Goal: Information Seeking & Learning: Learn about a topic

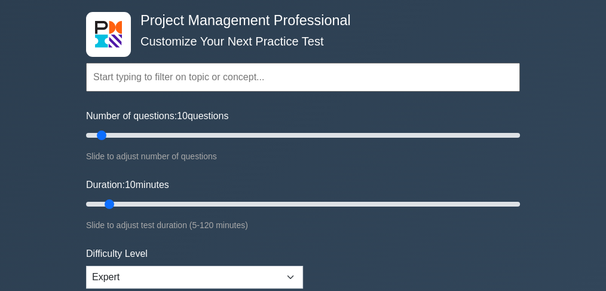
scroll to position [199, 0]
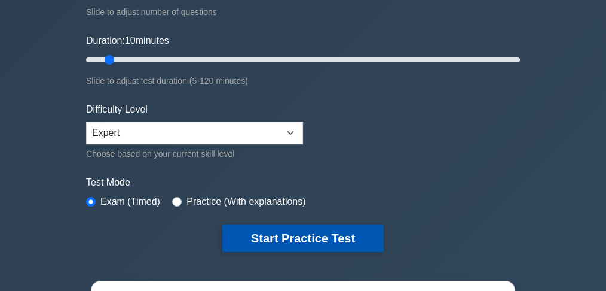
click at [281, 239] on button "Start Practice Test" at bounding box center [302, 238] width 161 height 28
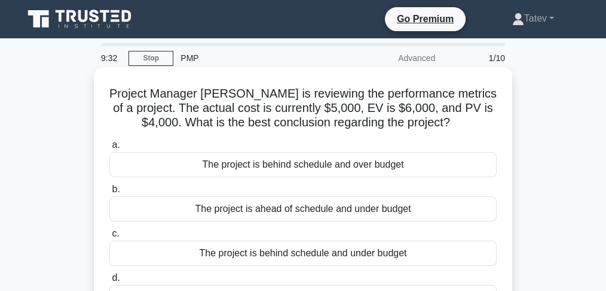
click at [288, 211] on div "The project is ahead of schedule and under budget" at bounding box center [302, 208] width 387 height 25
click at [109, 193] on input "b. The project is ahead of schedule and under budget" at bounding box center [109, 189] width 0 height 8
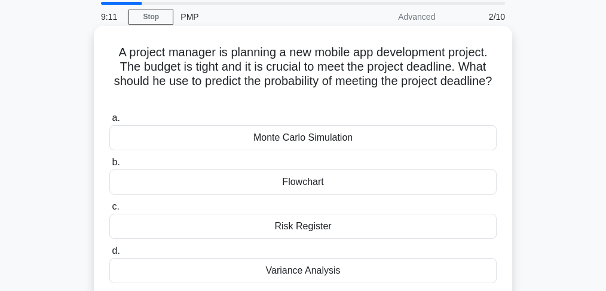
scroll to position [80, 0]
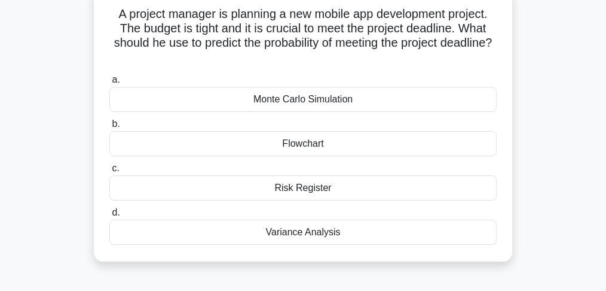
click at [306, 105] on div "Monte Carlo Simulation" at bounding box center [302, 99] width 387 height 25
click at [109, 84] on input "a. Monte Carlo Simulation" at bounding box center [109, 80] width 0 height 8
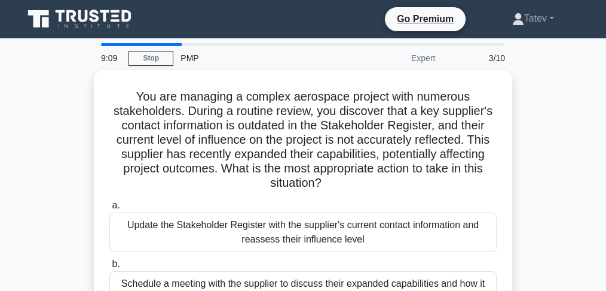
scroll to position [0, 0]
drag, startPoint x: 166, startPoint y: 115, endPoint x: 578, endPoint y: 118, distance: 411.3
click at [578, 118] on div "You are managing a complex aerospace project with numerous stakeholders. During…" at bounding box center [303, 264] width 574 height 389
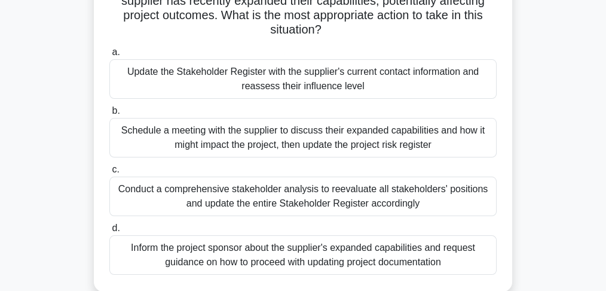
scroll to position [159, 0]
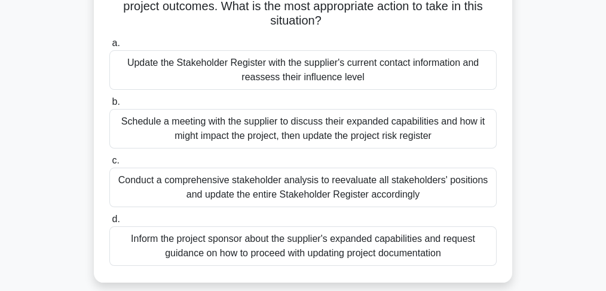
click at [365, 81] on div "Update the Stakeholder Register with the supplier's current contact information…" at bounding box center [302, 69] width 387 height 39
click at [109, 47] on input "a. Update the Stakeholder Register with the supplier's current contact informat…" at bounding box center [109, 43] width 0 height 8
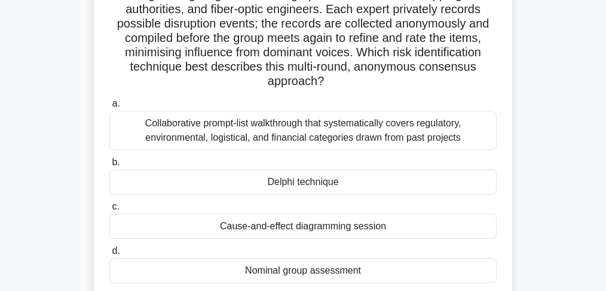
scroll to position [120, 0]
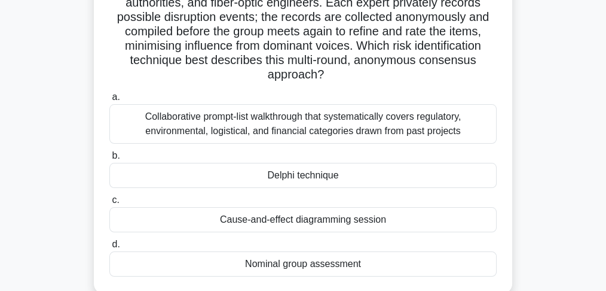
click at [345, 182] on div "Delphi technique" at bounding box center [302, 175] width 387 height 25
click at [109, 160] on input "b. Delphi technique" at bounding box center [109, 156] width 0 height 8
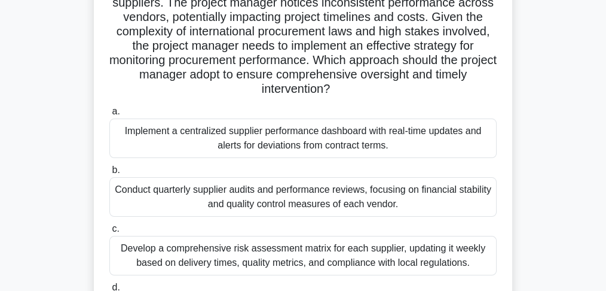
scroll to position [159, 0]
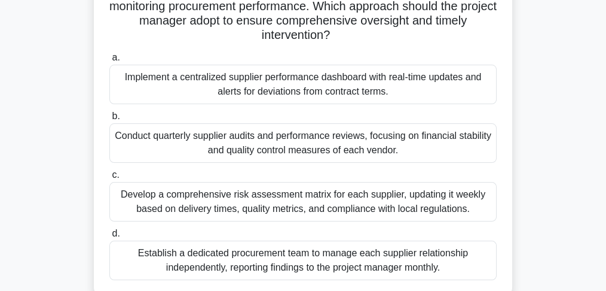
click at [351, 203] on div "Develop a comprehensive risk assessment matrix for each supplier, updating it w…" at bounding box center [302, 201] width 387 height 39
click at [109, 179] on input "c. Develop a comprehensive risk assessment matrix for each supplier, updating i…" at bounding box center [109, 175] width 0 height 8
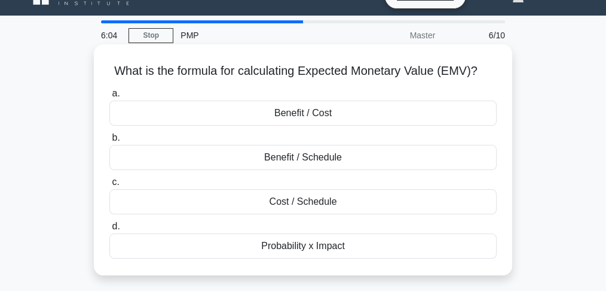
scroll to position [0, 0]
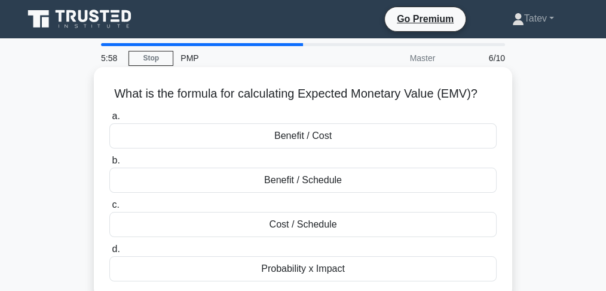
click at [332, 270] on div "Probability x Impact" at bounding box center [302, 268] width 387 height 25
click at [109, 253] on input "d. Probability x Impact" at bounding box center [109, 249] width 0 height 8
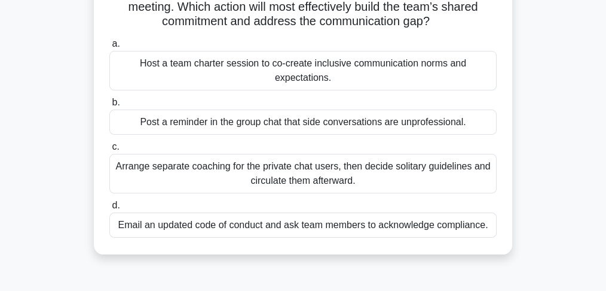
scroll to position [159, 0]
click at [174, 70] on div "Host a team charter session to co-create inclusive communication norms and expe…" at bounding box center [302, 69] width 387 height 39
click at [109, 47] on input "a. Host a team charter session to co-create inclusive communication norms and e…" at bounding box center [109, 43] width 0 height 8
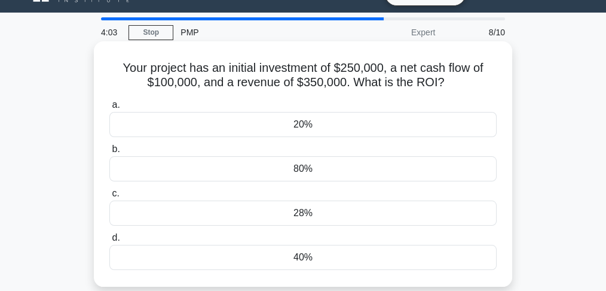
scroll to position [39, 0]
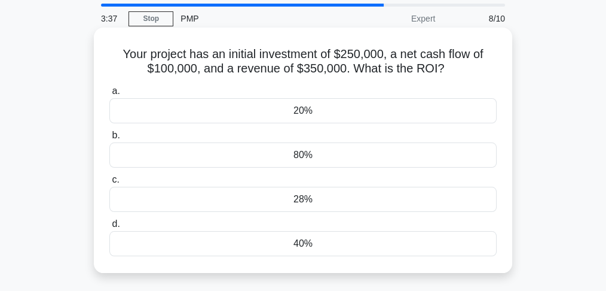
click at [296, 249] on div "40%" at bounding box center [302, 243] width 387 height 25
click at [109, 228] on input "d. 40%" at bounding box center [109, 224] width 0 height 8
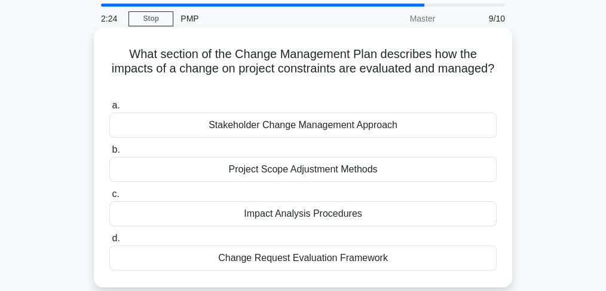
click at [277, 265] on div "Change Request Evaluation Framework" at bounding box center [302, 257] width 387 height 25
click at [109, 242] on input "d. Change Request Evaluation Framework" at bounding box center [109, 238] width 0 height 8
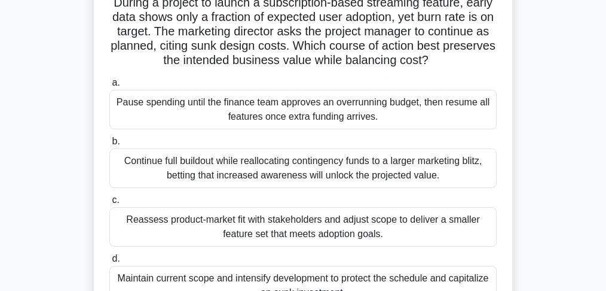
scroll to position [120, 0]
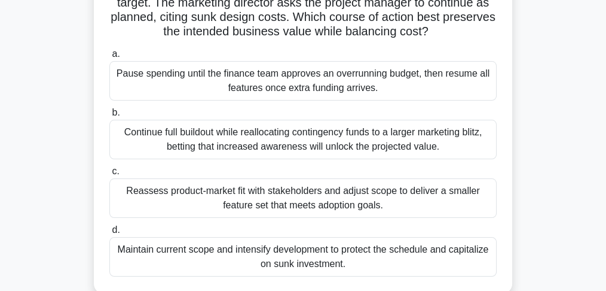
click at [267, 196] on div "Reassess product-market fit with stakeholders and adjust scope to deliver a sma…" at bounding box center [302, 197] width 387 height 39
click at [109, 175] on input "c. Reassess product-market fit with stakeholders and adjust scope to deliver a …" at bounding box center [109, 171] width 0 height 8
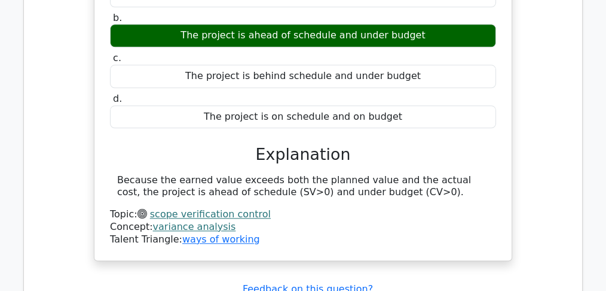
scroll to position [1235, 0]
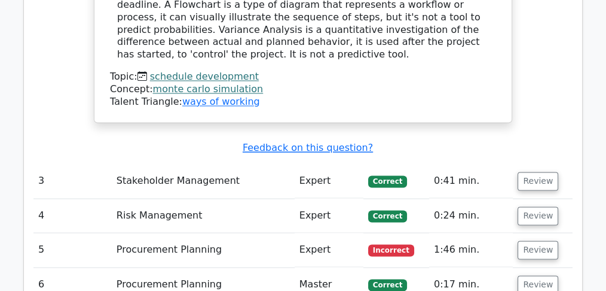
scroll to position [1993, 0]
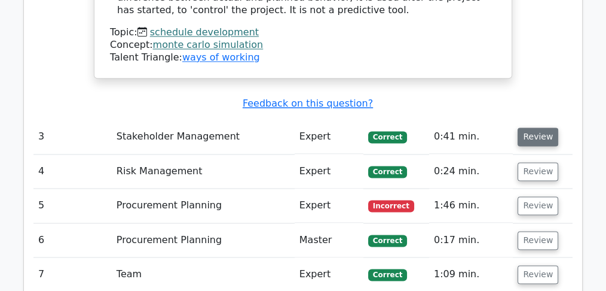
click at [525, 127] on button "Review" at bounding box center [538, 136] width 41 height 19
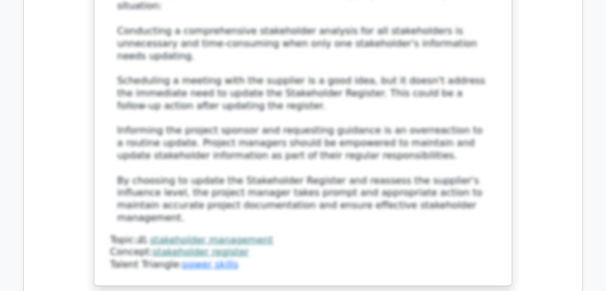
scroll to position [2790, 0]
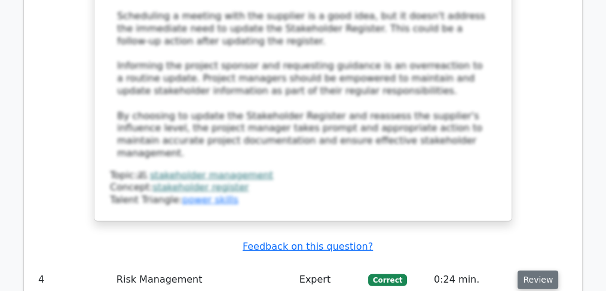
click at [545, 270] on button "Review" at bounding box center [538, 279] width 41 height 19
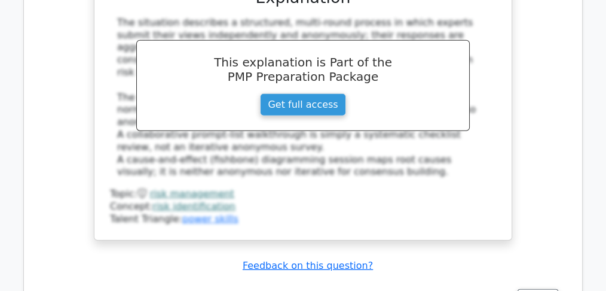
scroll to position [3428, 0]
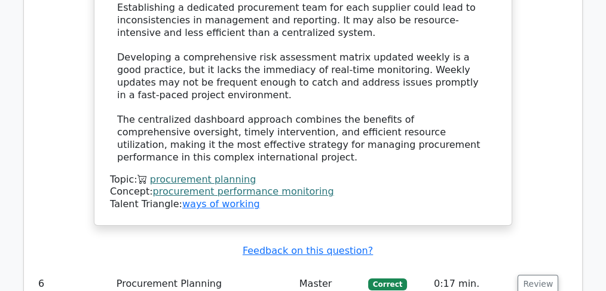
scroll to position [4424, 0]
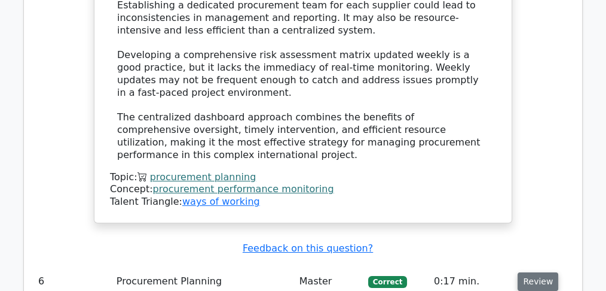
click at [545, 272] on button "Review" at bounding box center [538, 281] width 41 height 19
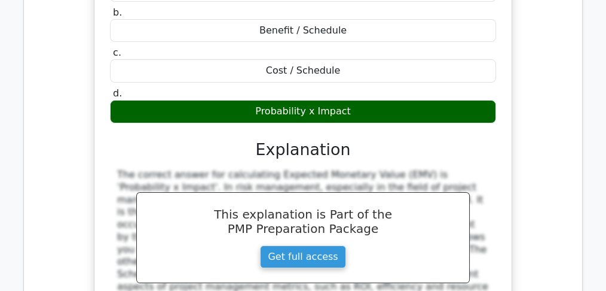
scroll to position [4822, 0]
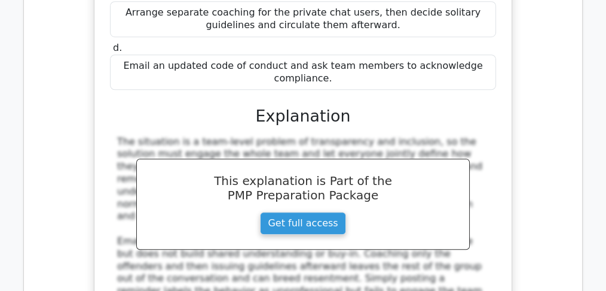
scroll to position [5500, 0]
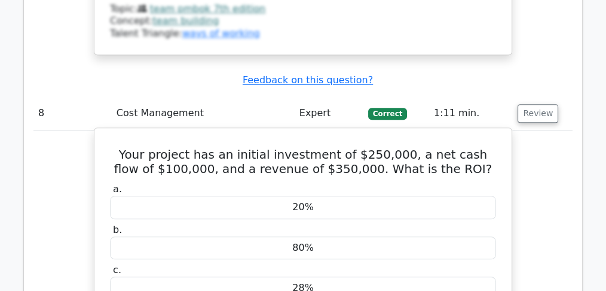
scroll to position [5938, 0]
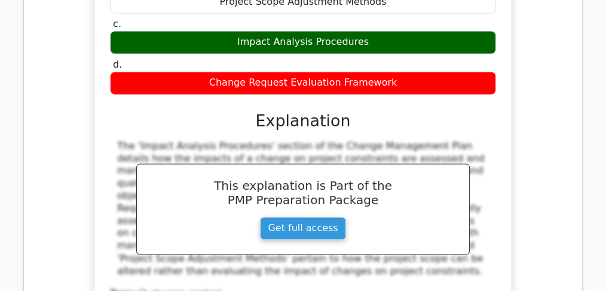
scroll to position [6576, 0]
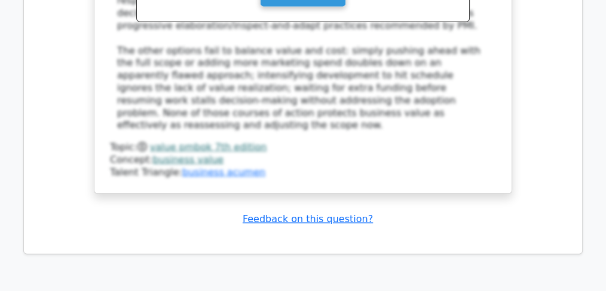
scroll to position [7453, 0]
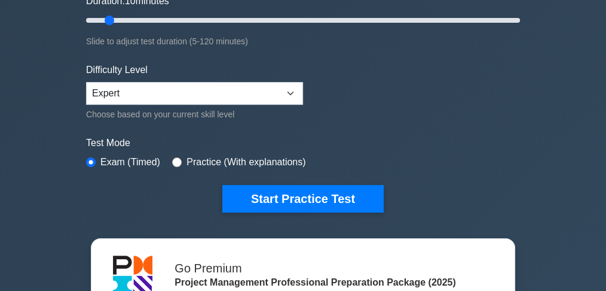
scroll to position [239, 0]
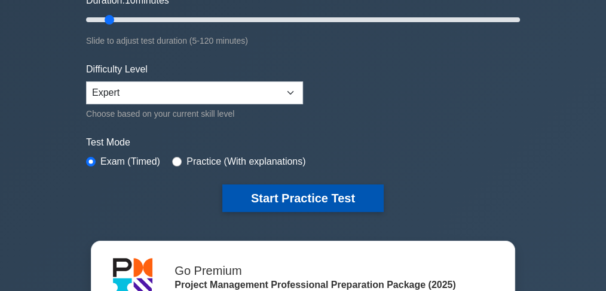
click at [271, 190] on button "Start Practice Test" at bounding box center [302, 198] width 161 height 28
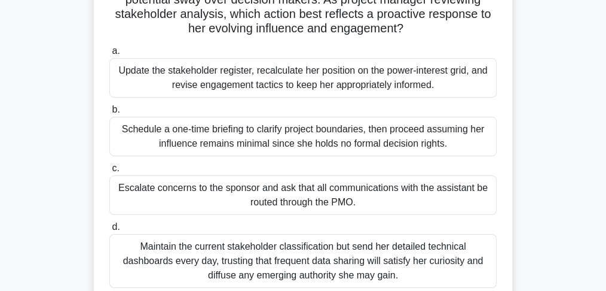
scroll to position [159, 0]
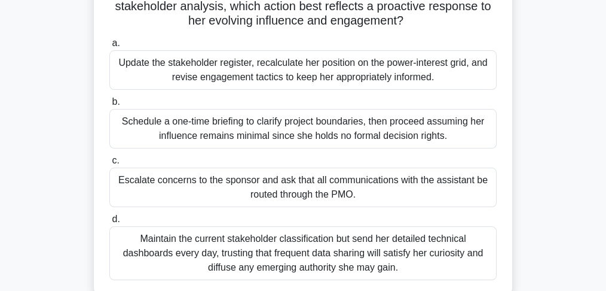
click at [187, 79] on div "Update the stakeholder register, recalculate her position on the power-interest…" at bounding box center [302, 69] width 387 height 39
click at [109, 47] on input "a. Update the stakeholder register, recalculate her position on the power-inter…" at bounding box center [109, 43] width 0 height 8
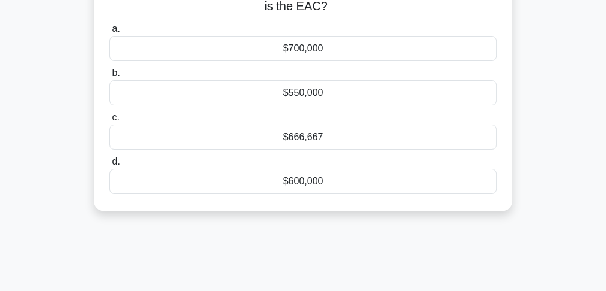
click at [316, 53] on div "$700,000" at bounding box center [302, 48] width 387 height 25
click at [109, 33] on input "a. $700,000" at bounding box center [109, 29] width 0 height 8
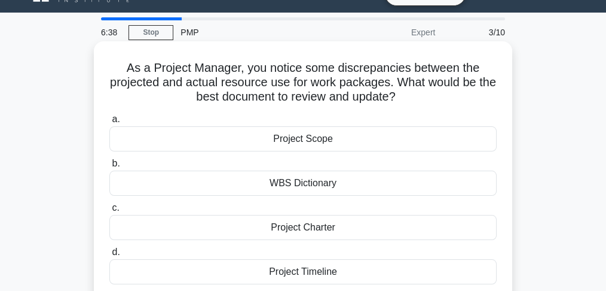
scroll to position [39, 0]
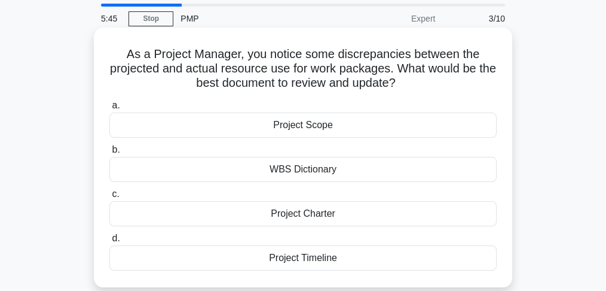
click at [318, 176] on div "WBS Dictionary" at bounding box center [302, 169] width 387 height 25
click at [109, 154] on input "b. WBS Dictionary" at bounding box center [109, 150] width 0 height 8
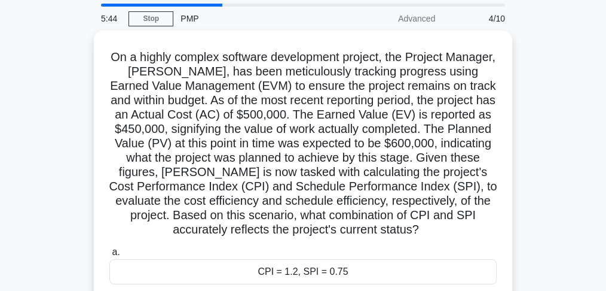
scroll to position [0, 0]
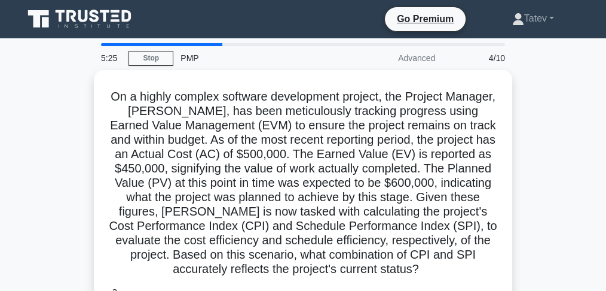
drag, startPoint x: 320, startPoint y: 178, endPoint x: 546, endPoint y: 136, distance: 229.2
click at [546, 136] on div "On a highly complex software development project, the Project Manager, Alex, ha…" at bounding box center [303, 278] width 574 height 417
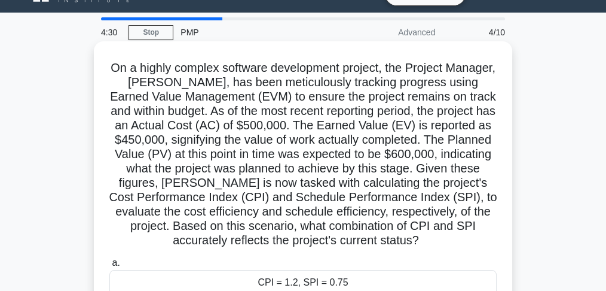
scroll to position [39, 0]
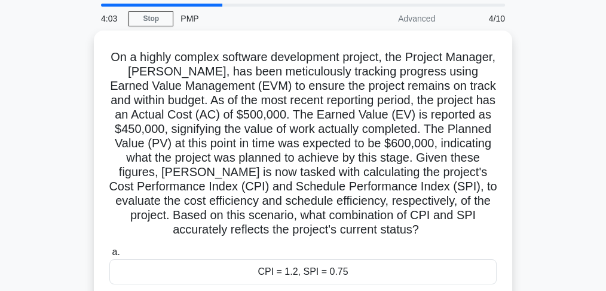
click at [546, 163] on div "On a highly complex software development project, the Project Manager, Alex, ha…" at bounding box center [303, 238] width 574 height 417
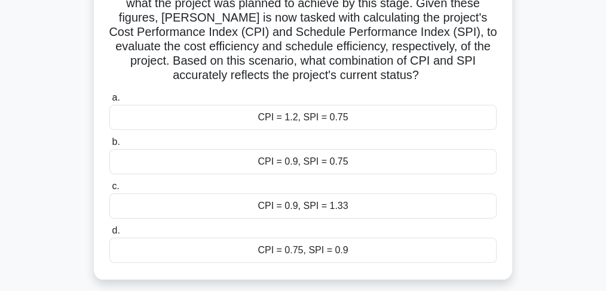
scroll to position [199, 0]
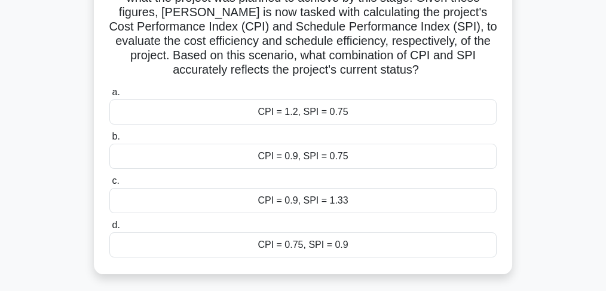
click at [347, 155] on div "CPI = 0.9, SPI = 0.75" at bounding box center [302, 155] width 387 height 25
click at [109, 140] on input "b. CPI = 0.9, SPI = 0.75" at bounding box center [109, 137] width 0 height 8
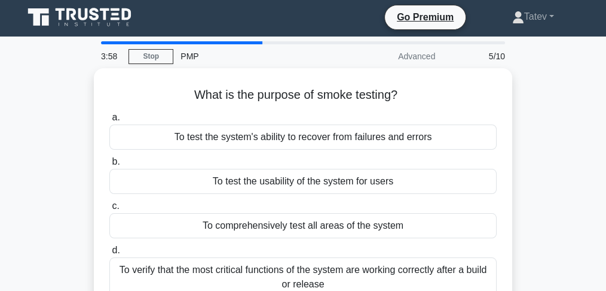
scroll to position [0, 0]
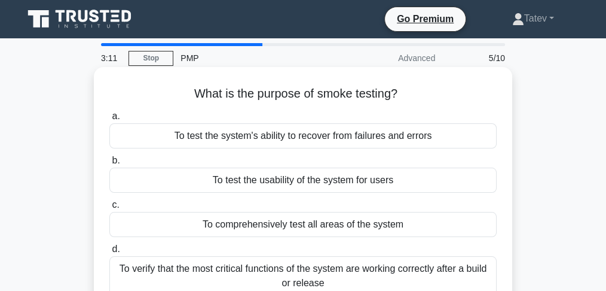
click at [293, 141] on div "To test the system's ability to recover from failures and errors" at bounding box center [302, 135] width 387 height 25
click at [109, 120] on input "a. To test the system's ability to recover from failures and errors" at bounding box center [109, 116] width 0 height 8
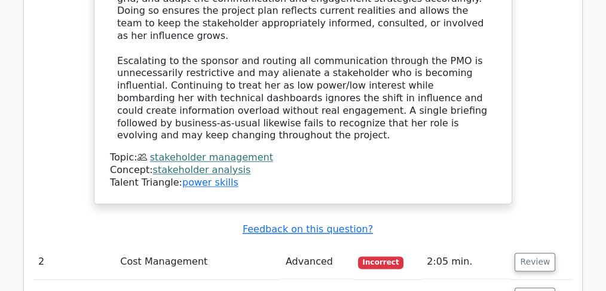
scroll to position [1474, 0]
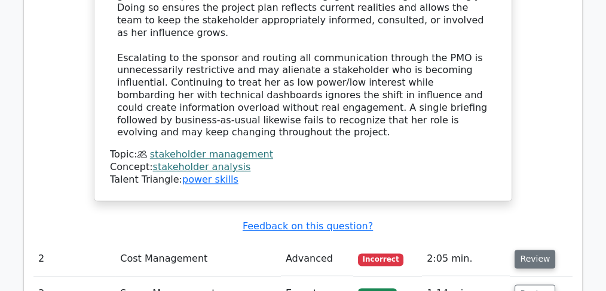
click at [528, 249] on button "Review" at bounding box center [535, 258] width 41 height 19
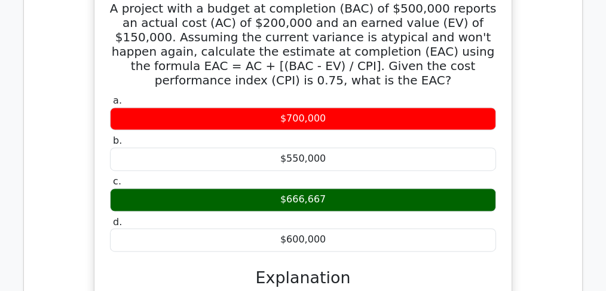
scroll to position [1913, 0]
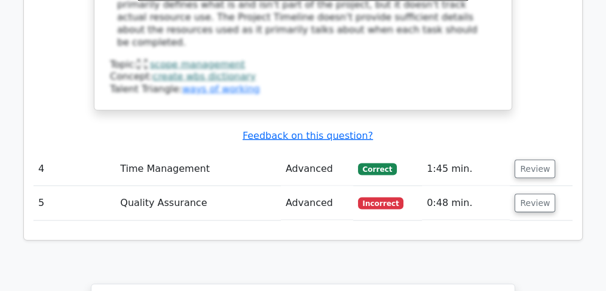
scroll to position [2591, 0]
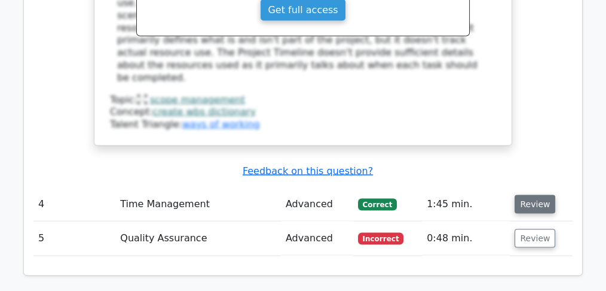
click at [529, 195] on button "Review" at bounding box center [535, 204] width 41 height 19
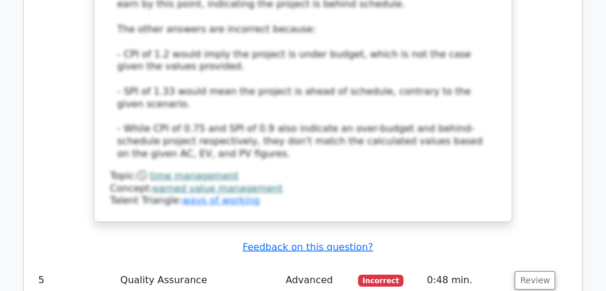
scroll to position [3428, 0]
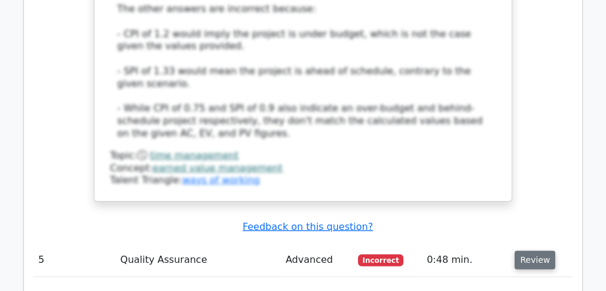
click at [538, 251] on button "Review" at bounding box center [535, 260] width 41 height 19
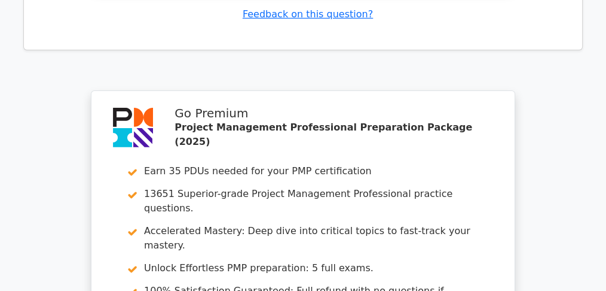
scroll to position [4185, 0]
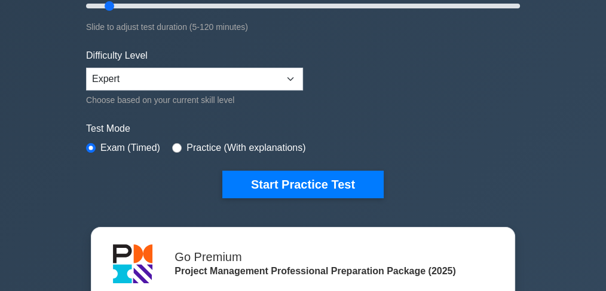
scroll to position [279, 0]
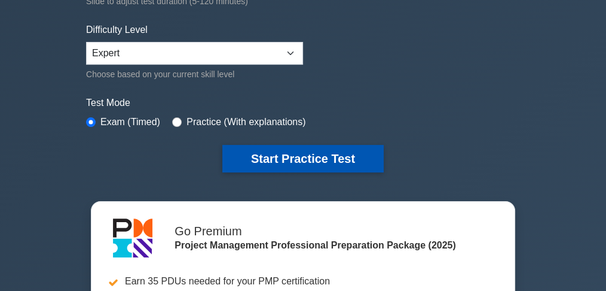
click at [283, 158] on button "Start Practice Test" at bounding box center [302, 159] width 161 height 28
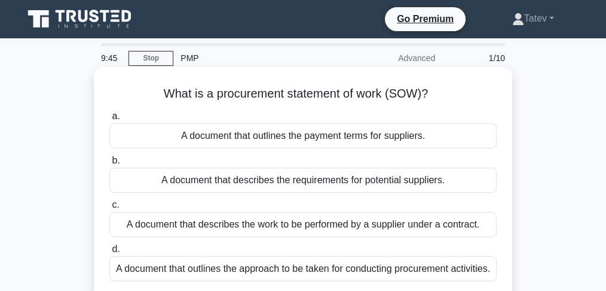
click at [299, 224] on div "A document that describes the work to be performed by a supplier under a contra…" at bounding box center [302, 224] width 387 height 25
click at [109, 209] on input "c. A document that describes the work to be performed by a supplier under a con…" at bounding box center [109, 205] width 0 height 8
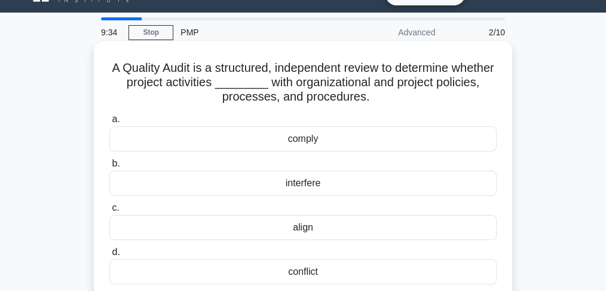
scroll to position [39, 0]
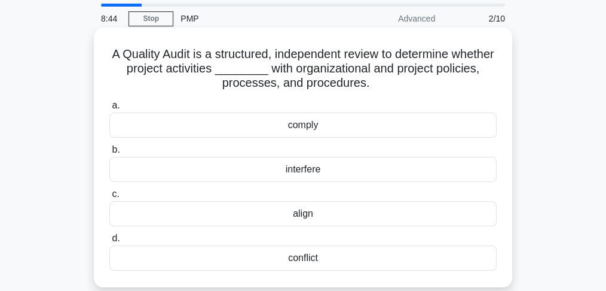
click at [292, 129] on div "comply" at bounding box center [302, 124] width 387 height 25
click at [109, 109] on input "a. comply" at bounding box center [109, 106] width 0 height 8
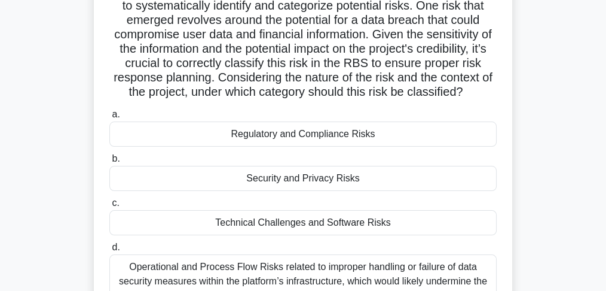
scroll to position [159, 0]
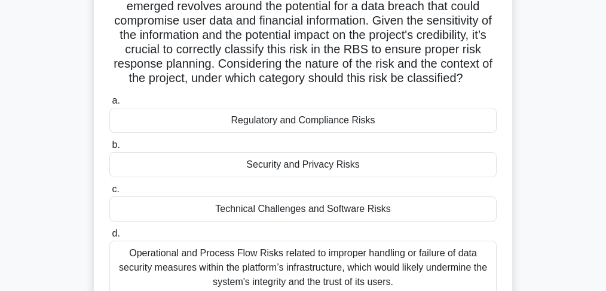
click at [360, 173] on div "Security and Privacy Risks" at bounding box center [302, 164] width 387 height 25
click at [109, 149] on input "b. Security and Privacy Risks" at bounding box center [109, 145] width 0 height 8
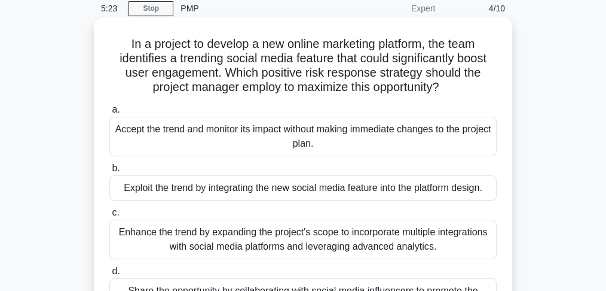
scroll to position [80, 0]
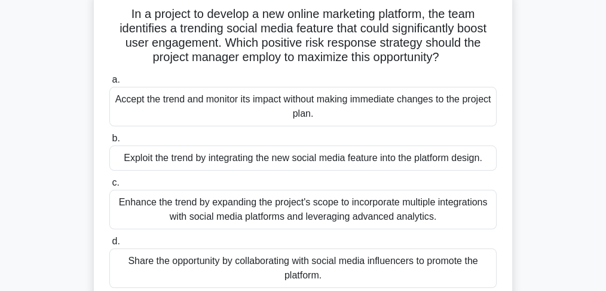
click at [419, 161] on div "Exploit the trend by integrating the new social media feature into the platform…" at bounding box center [302, 157] width 387 height 25
click at [109, 142] on input "b. Exploit the trend by integrating the new social media feature into the platf…" at bounding box center [109, 139] width 0 height 8
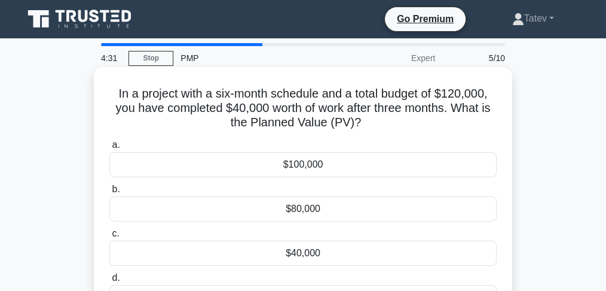
scroll to position [39, 0]
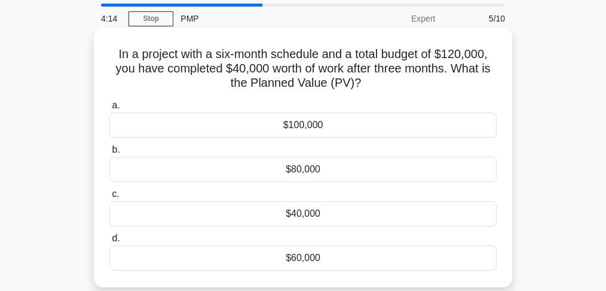
click at [333, 260] on div "$60,000" at bounding box center [302, 257] width 387 height 25
click at [109, 242] on input "d. $60,000" at bounding box center [109, 238] width 0 height 8
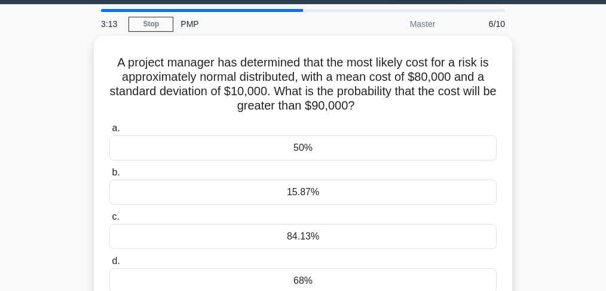
scroll to position [80, 0]
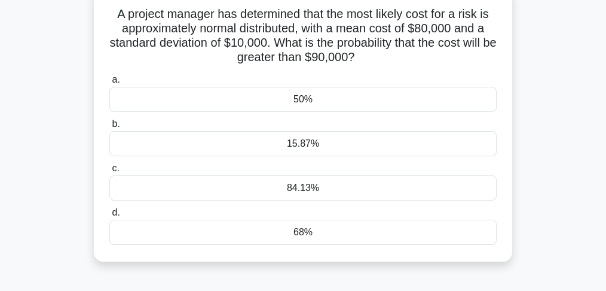
click at [322, 148] on div "15.87%" at bounding box center [302, 143] width 387 height 25
click at [109, 128] on input "b. 15.87%" at bounding box center [109, 124] width 0 height 8
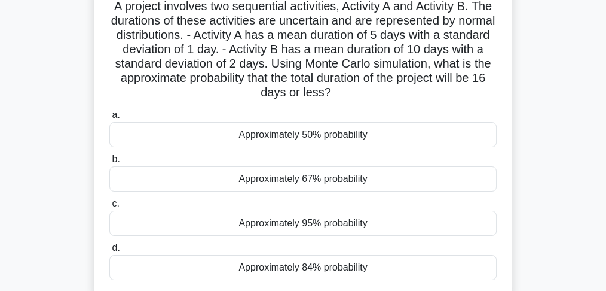
scroll to position [120, 0]
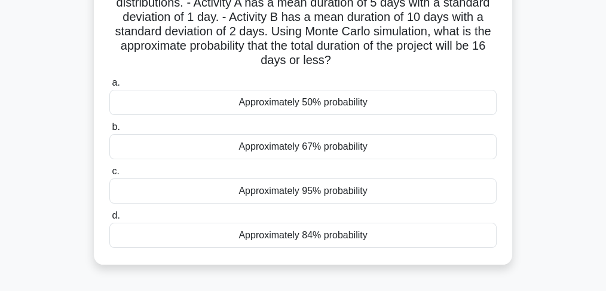
click at [345, 106] on div "Approximately 50% probability" at bounding box center [302, 102] width 387 height 25
click at [109, 87] on input "a. Approximately 50% probability" at bounding box center [109, 83] width 0 height 8
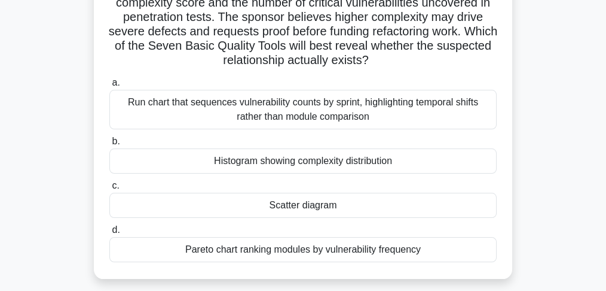
click at [356, 246] on div "Pareto chart ranking modules by vulnerability frequency" at bounding box center [302, 249] width 387 height 25
click at [109, 234] on input "d. Pareto chart ranking modules by vulnerability frequency" at bounding box center [109, 230] width 0 height 8
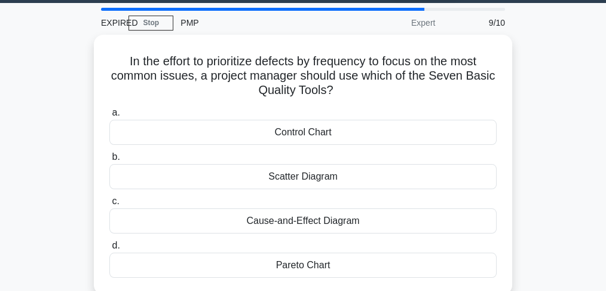
scroll to position [0, 0]
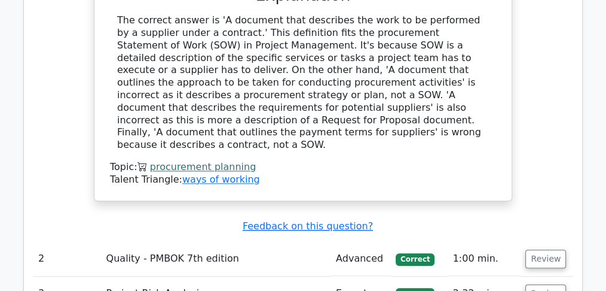
scroll to position [1315, 0]
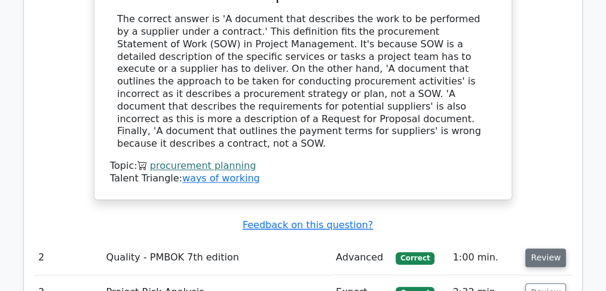
click at [548, 248] on button "Review" at bounding box center [546, 257] width 41 height 19
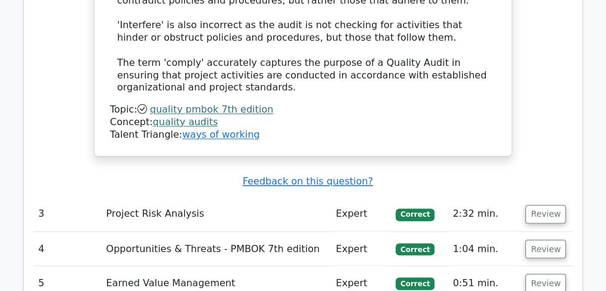
scroll to position [2033, 0]
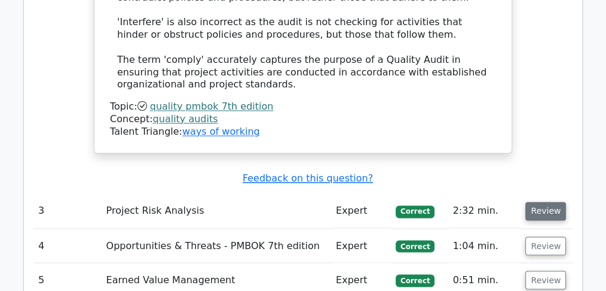
click at [555, 201] on button "Review" at bounding box center [546, 210] width 41 height 19
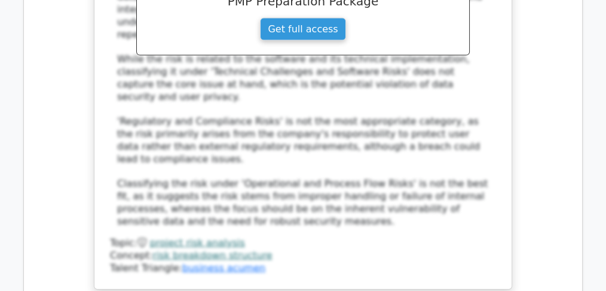
scroll to position [2790, 0]
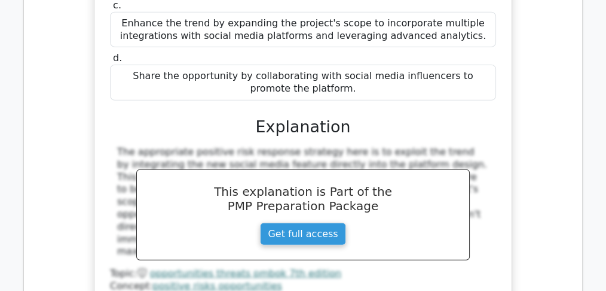
scroll to position [3348, 0]
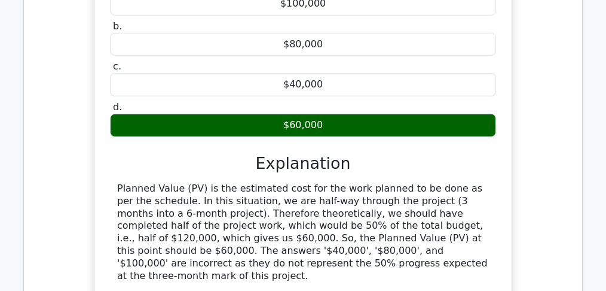
scroll to position [3826, 0]
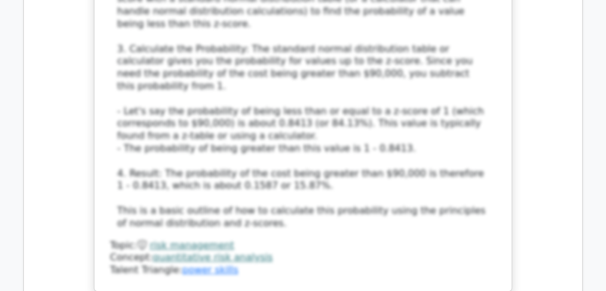
scroll to position [4743, 0]
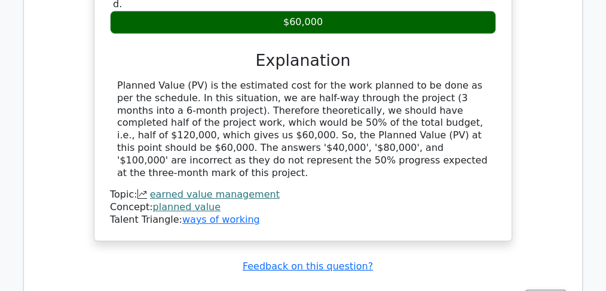
scroll to position [3946, 0]
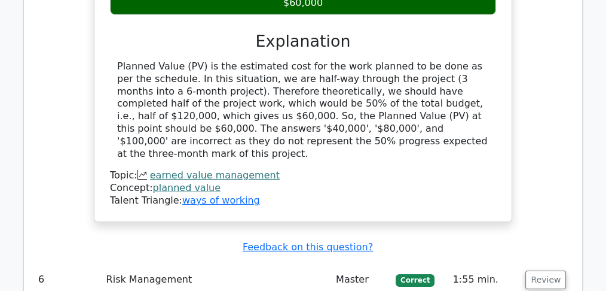
drag, startPoint x: 365, startPoint y: 160, endPoint x: 108, endPoint y: 123, distance: 259.7
copy h5 "A project manager has determined that the most likely cost for a risk is approx…"
